Goal: Navigation & Orientation: Understand site structure

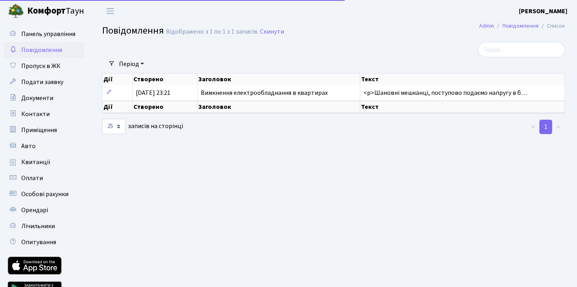
select select "25"
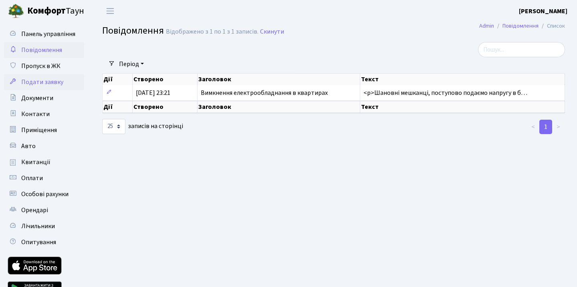
click at [45, 75] on link "Подати заявку" at bounding box center [44, 82] width 80 height 16
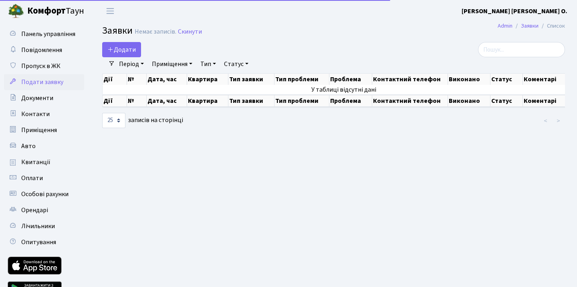
select select "25"
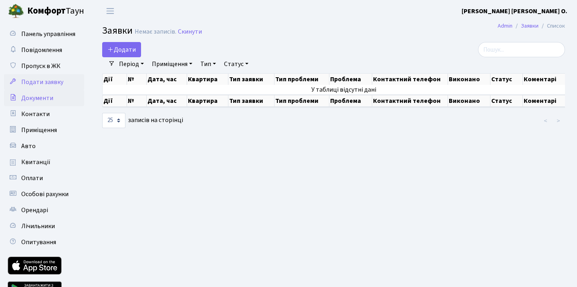
click at [42, 99] on span "Документи" at bounding box center [37, 98] width 32 height 9
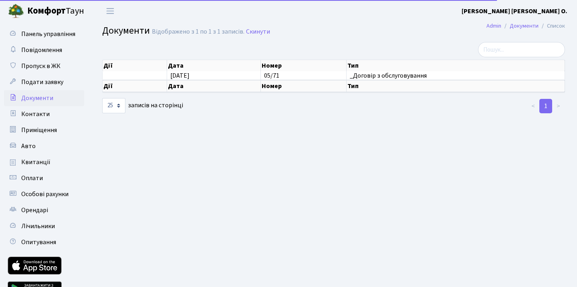
select select "25"
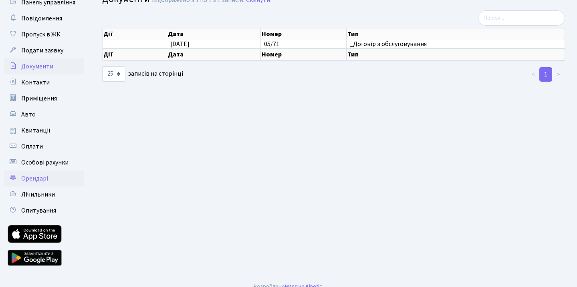
scroll to position [32, 0]
click at [44, 180] on span "Орендарі" at bounding box center [34, 178] width 27 height 9
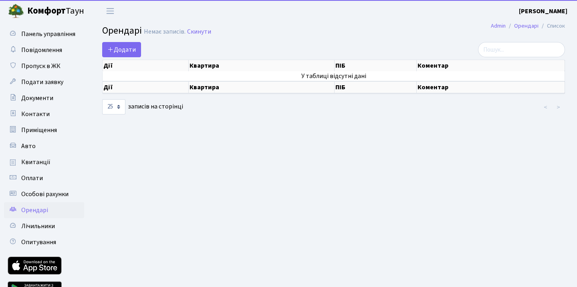
select select "25"
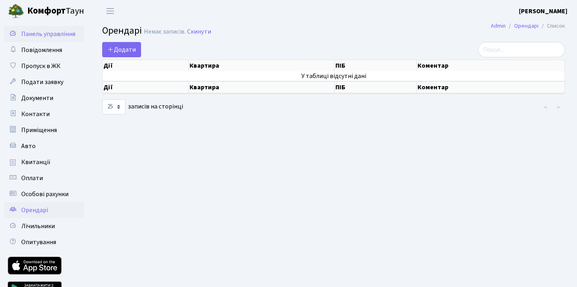
click at [44, 32] on span "Панель управління" at bounding box center [48, 34] width 54 height 9
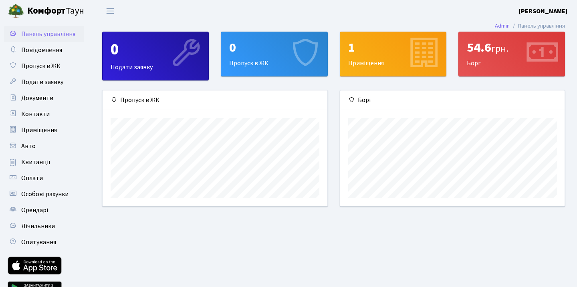
scroll to position [116, 224]
